Goal: Task Accomplishment & Management: Complete application form

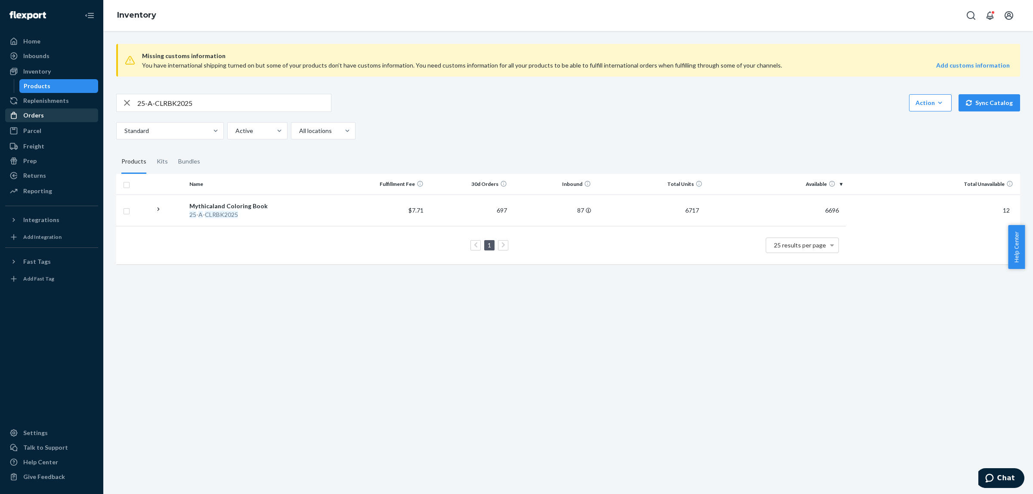
click at [51, 115] on div "Orders" at bounding box center [51, 115] width 91 height 12
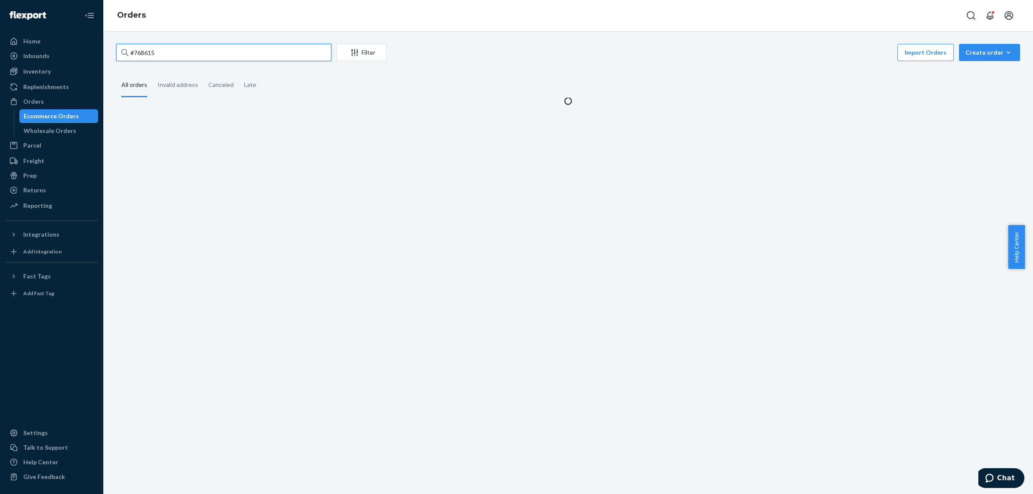
click at [189, 50] on input "#768615" at bounding box center [223, 52] width 215 height 17
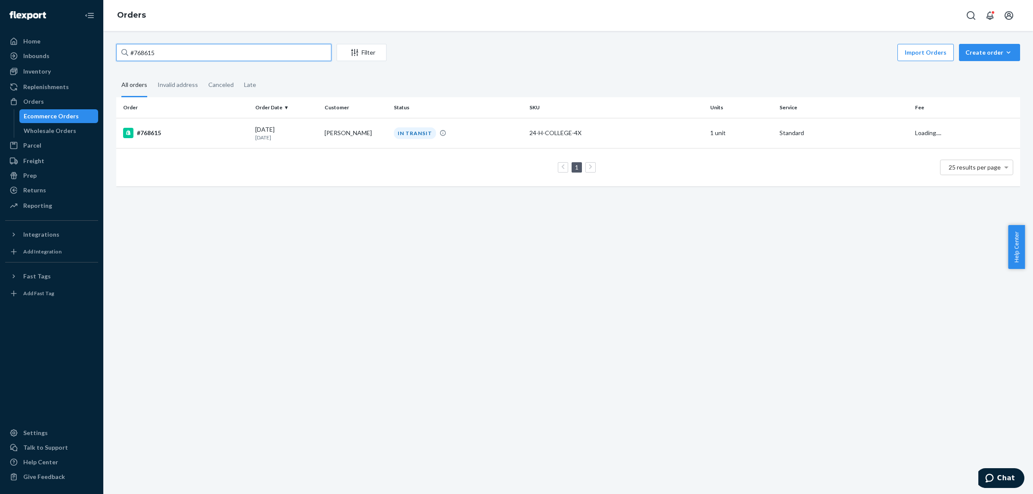
click at [189, 50] on input "#768615" at bounding box center [223, 52] width 215 height 17
click at [231, 130] on div "#768615" at bounding box center [185, 133] width 125 height 10
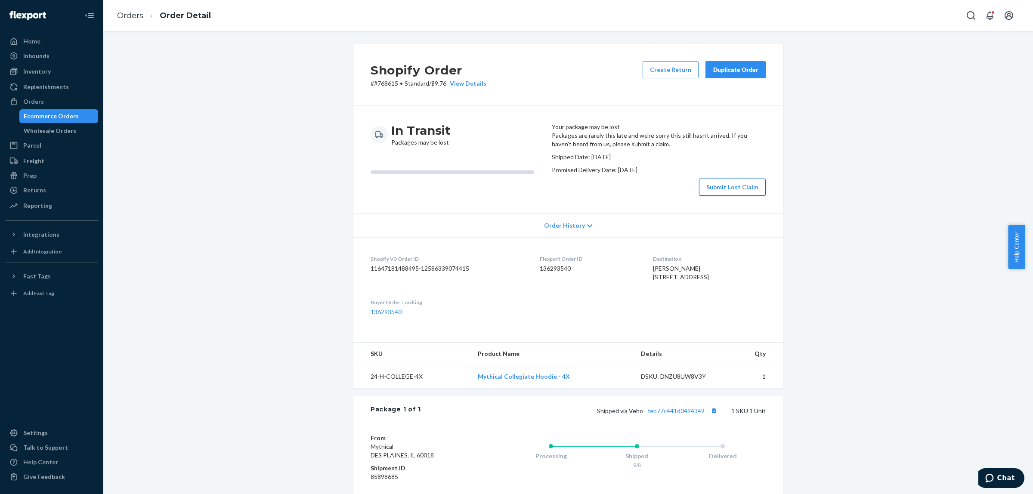
click at [739, 196] on button "Submit Lost Claim" at bounding box center [732, 187] width 67 height 17
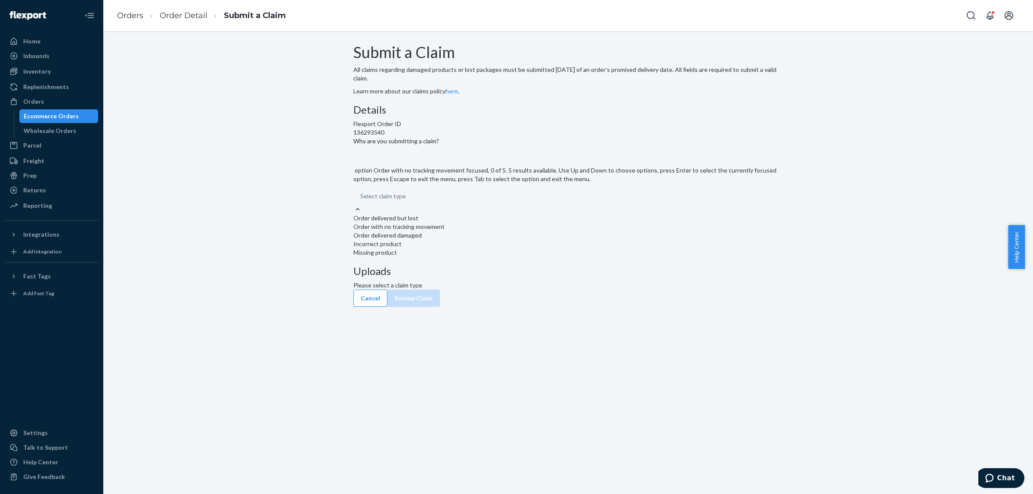
click at [500, 231] on div "Order with no tracking movement" at bounding box center [569, 227] width 430 height 9
click at [361, 201] on input "Why are you submitting a claim? option Order with no tracking movement focused,…" at bounding box center [360, 196] width 1 height 9
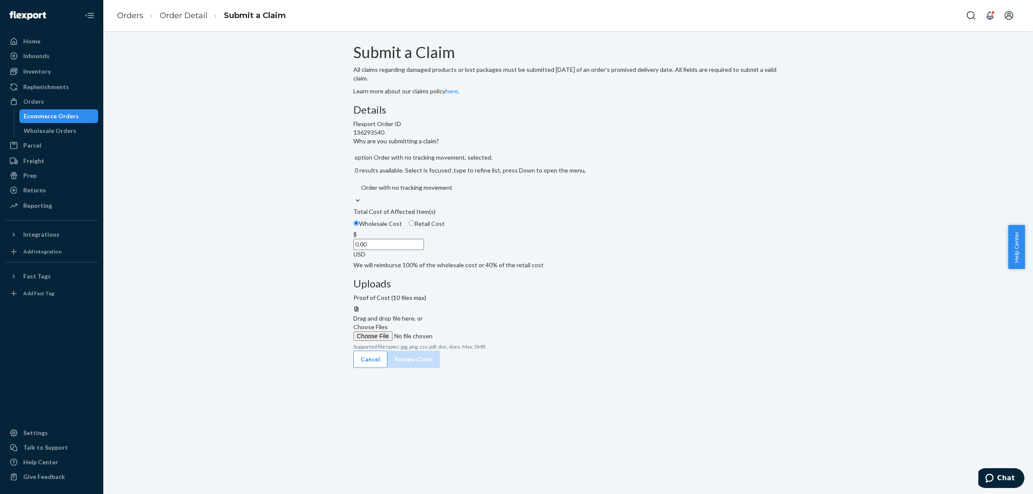
click at [445, 227] on span "Retail Cost" at bounding box center [430, 223] width 30 height 7
click at [415, 226] on input "Retail Cost" at bounding box center [412, 223] width 6 height 6
radio input "true"
radio input "false"
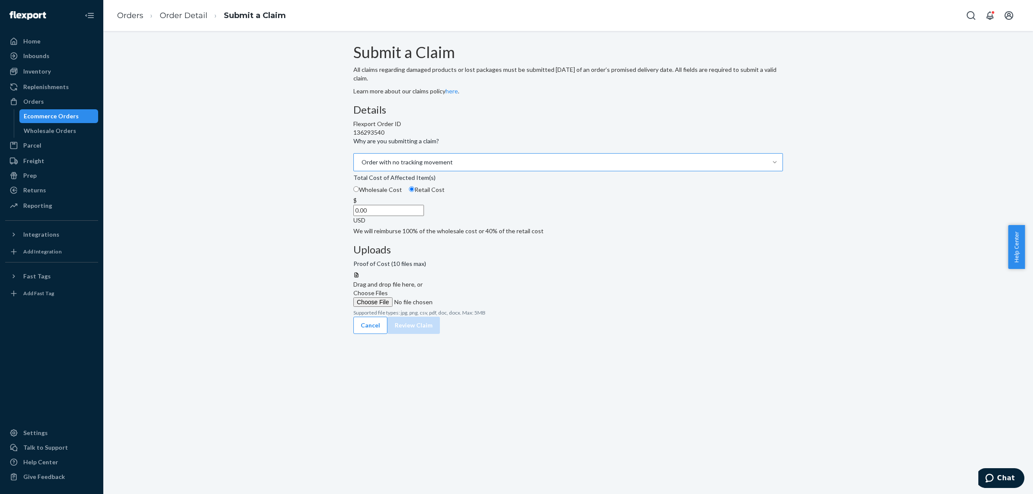
click at [424, 216] on input "0.00" at bounding box center [389, 210] width 71 height 11
type input "59.99"
click at [388, 289] on span "Choose Files" at bounding box center [371, 292] width 34 height 7
click at [471, 298] on input "Choose Files" at bounding box center [412, 302] width 117 height 9
click at [440, 337] on button "Review Claim" at bounding box center [414, 334] width 53 height 17
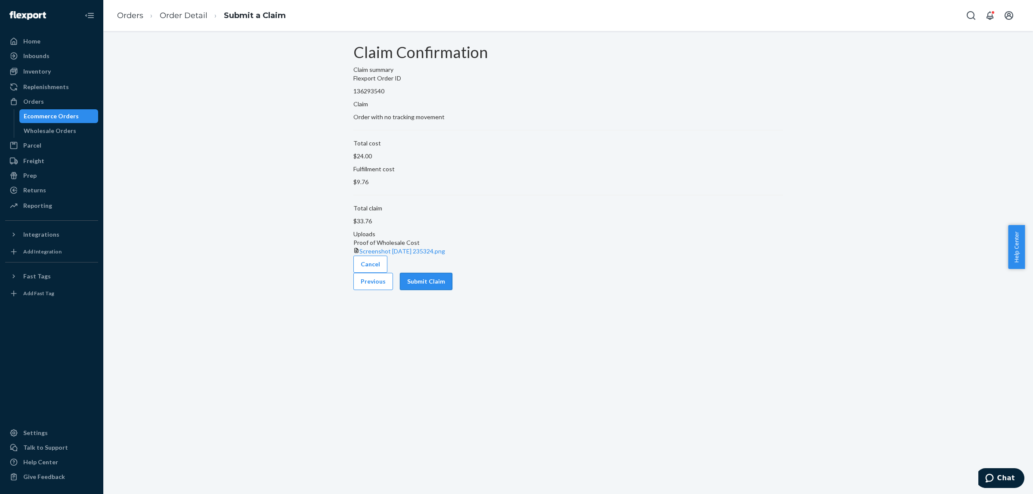
click at [453, 290] on button "Submit Claim" at bounding box center [426, 281] width 53 height 17
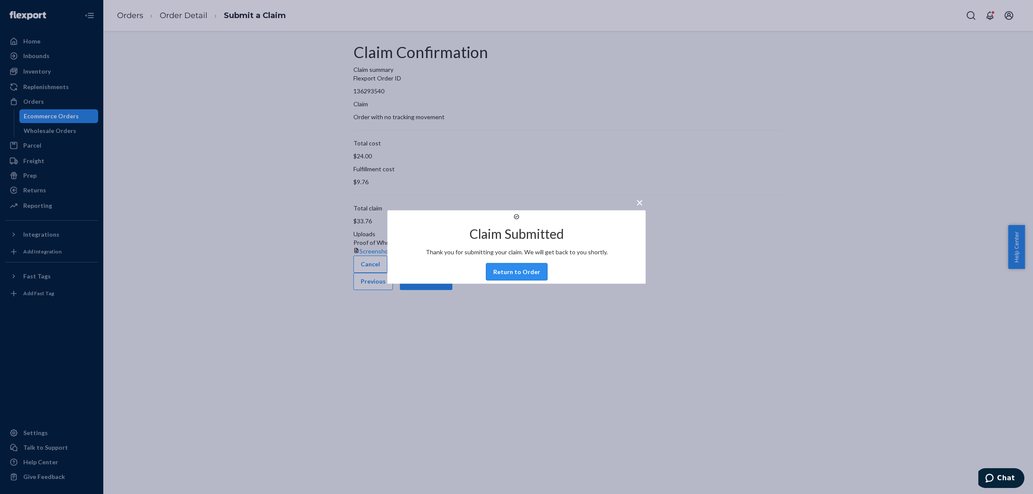
click at [521, 281] on button "Return to Order" at bounding box center [517, 272] width 62 height 17
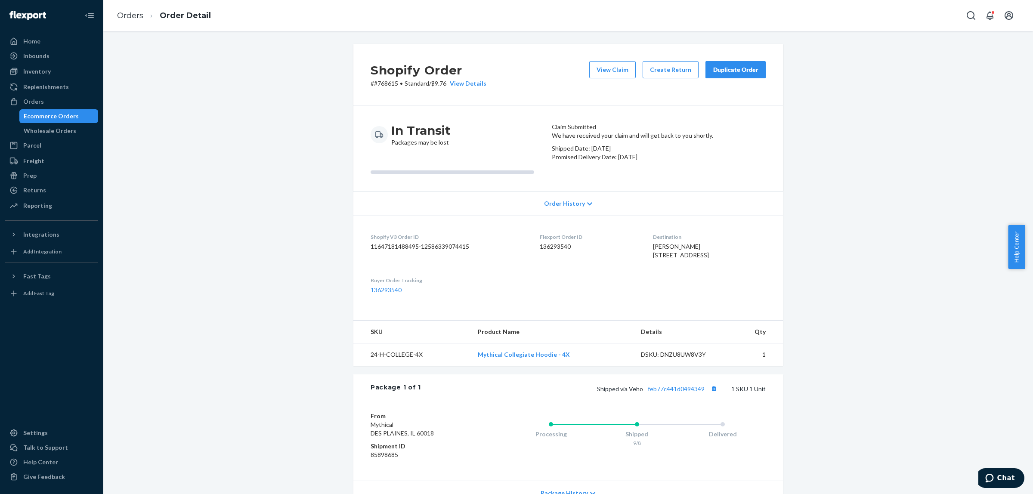
click at [743, 71] on div "Duplicate Order" at bounding box center [736, 69] width 46 height 9
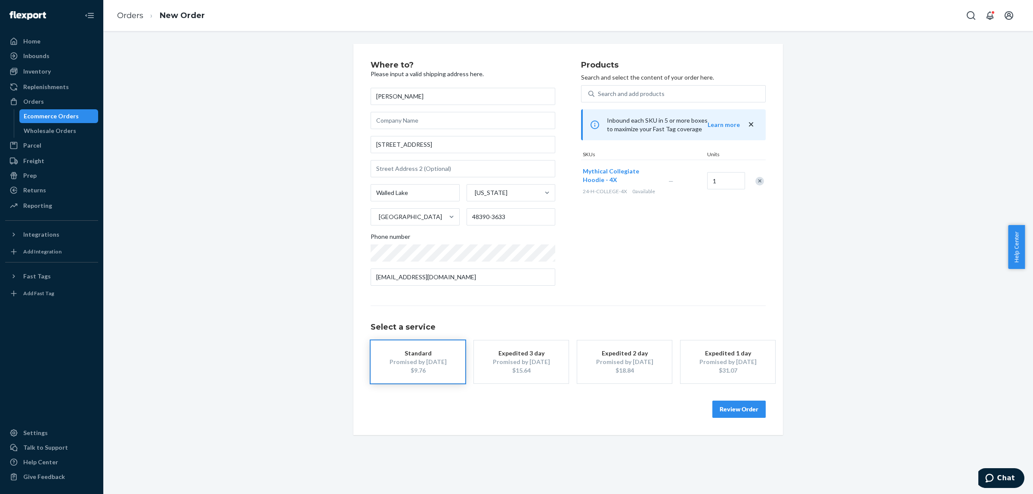
click at [717, 408] on button "Review Order" at bounding box center [739, 409] width 53 height 17
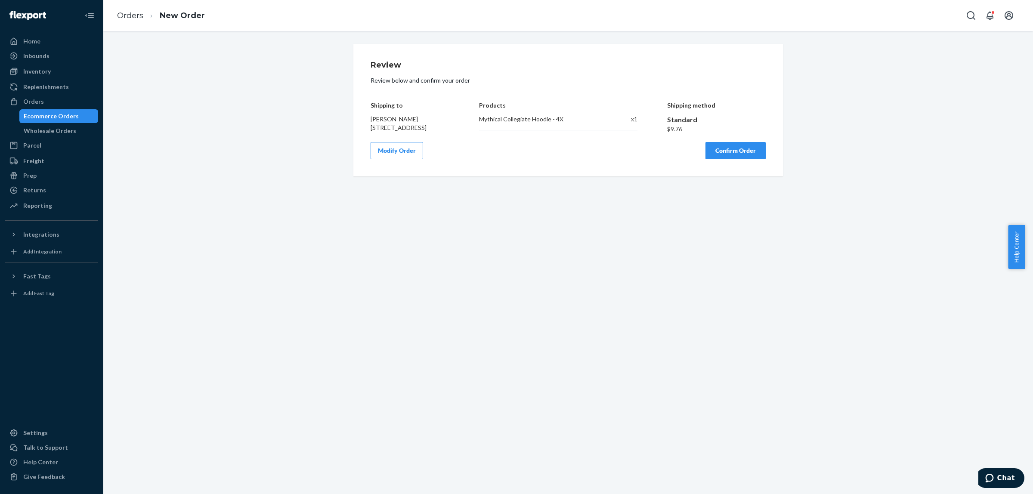
click at [717, 158] on button "Confirm Order" at bounding box center [736, 150] width 60 height 17
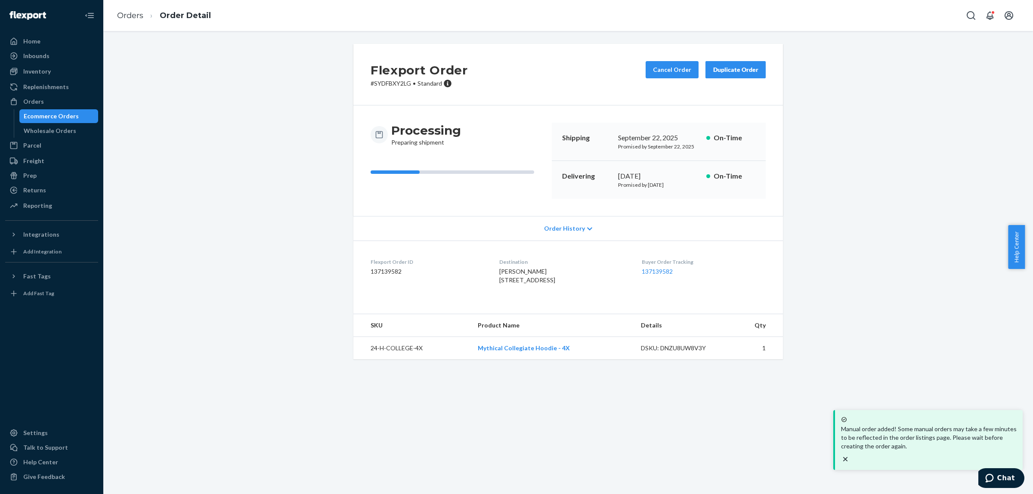
click at [649, 267] on div "Buyer Order Tracking 137139582" at bounding box center [704, 273] width 124 height 30
click at [655, 271] on link "137139582" at bounding box center [657, 271] width 31 height 7
